Goal: Task Accomplishment & Management: Manage account settings

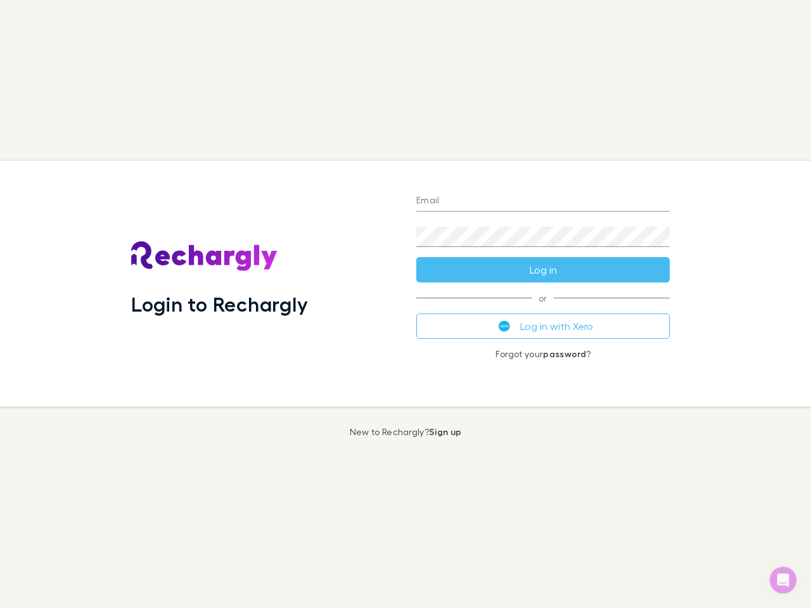
click at [405, 304] on div "Login to Rechargly" at bounding box center [263, 284] width 285 height 246
click at [543, 201] on input "Email" at bounding box center [542, 201] width 253 height 20
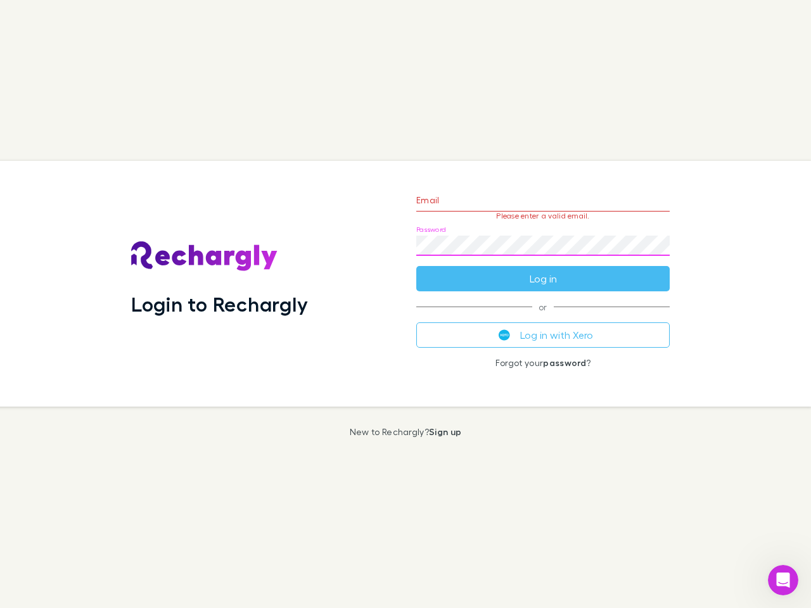
click at [543, 270] on form "Email Please enter a valid email. Password Log in" at bounding box center [542, 236] width 253 height 110
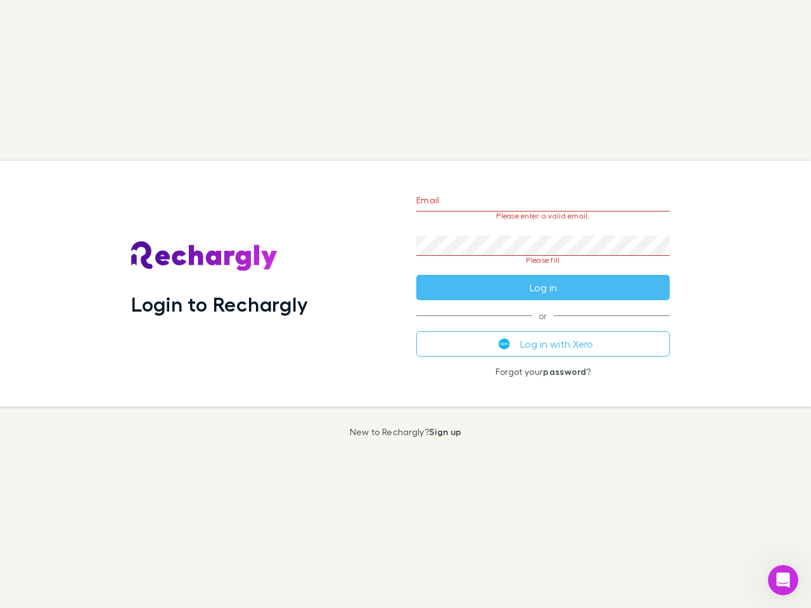
click at [543, 326] on div "Email Please enter a valid email. Password Please fill Log in or Log in with Xe…" at bounding box center [543, 284] width 274 height 246
